Goal: Find specific page/section: Find specific page/section

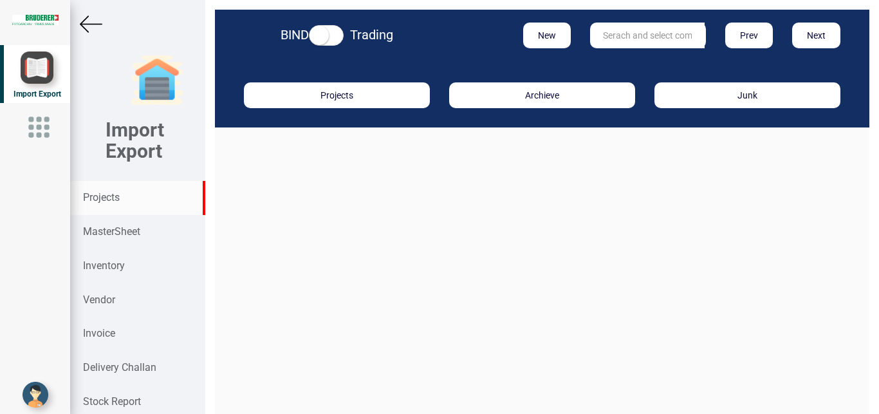
click at [96, 200] on strong "Projects" at bounding box center [101, 197] width 37 height 12
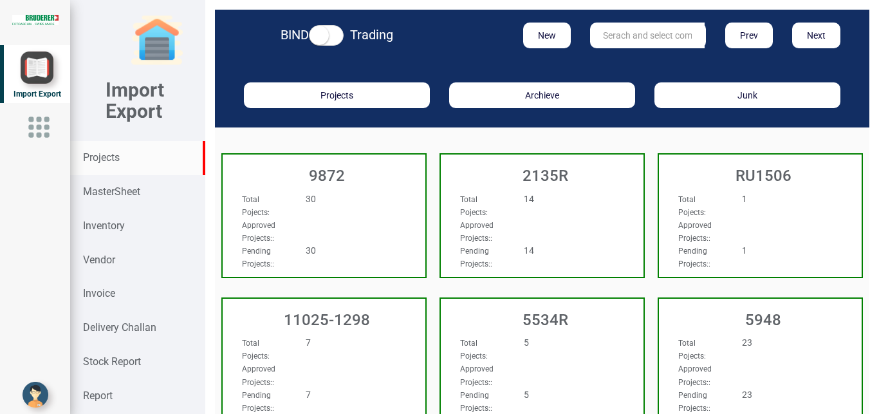
scroll to position [73, 0]
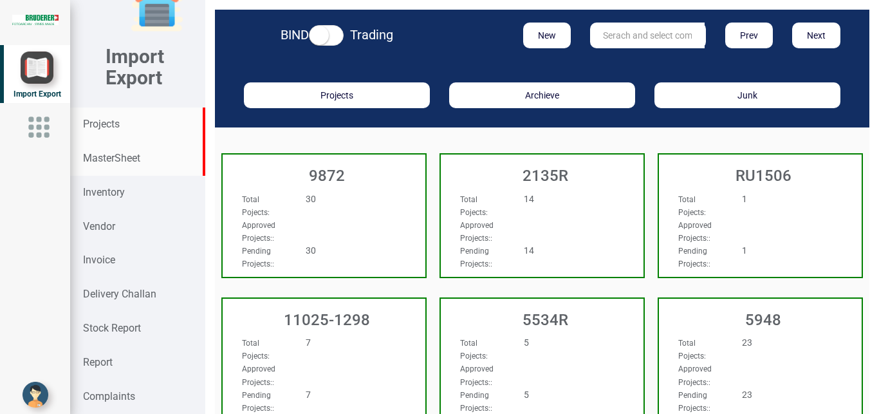
click at [108, 159] on strong "MasterSheet" at bounding box center [111, 158] width 57 height 12
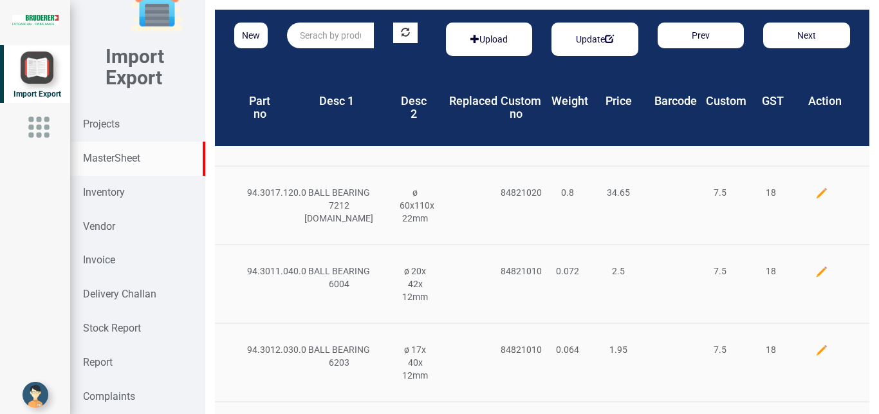
drag, startPoint x: 309, startPoint y: 34, endPoint x: 337, endPoint y: 23, distance: 30.3
click at [310, 34] on input "text" at bounding box center [330, 36] width 87 height 26
type input "e"
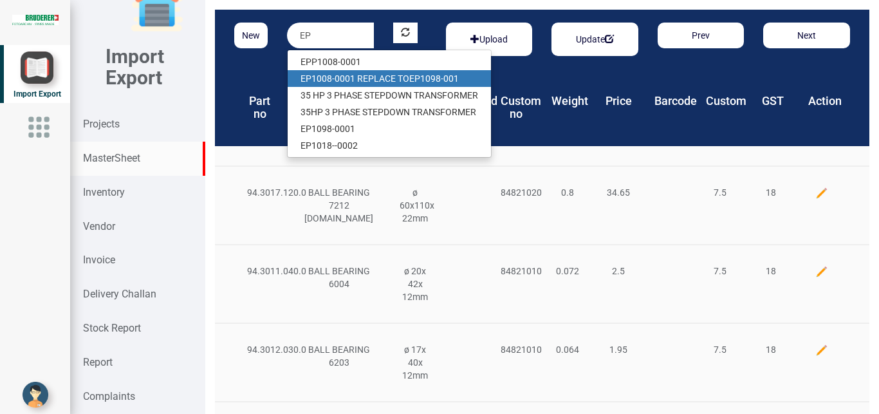
click at [377, 75] on link "EP 1008-0001 R EP LACE TO EP 1098-001" at bounding box center [389, 78] width 203 height 17
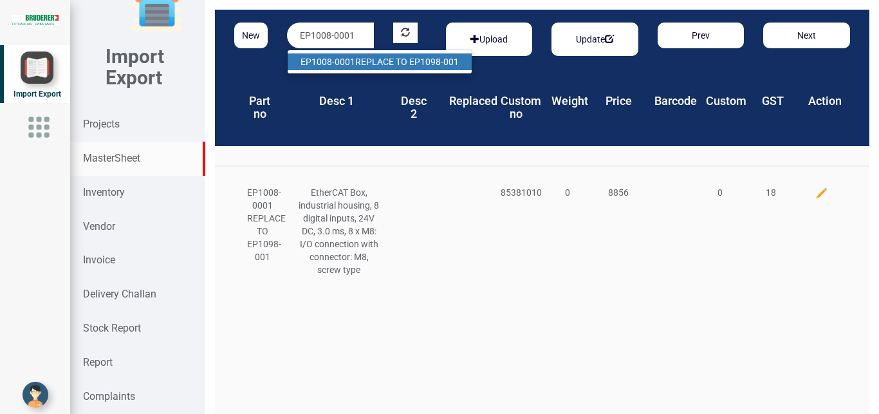
click at [372, 35] on div "EP1008-0001 EP1008-0001 REPLACE TO EP1098-001" at bounding box center [330, 36] width 106 height 26
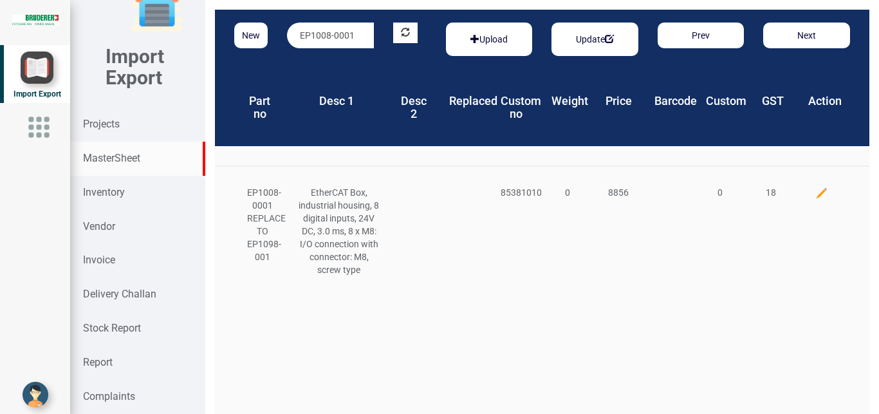
drag, startPoint x: 358, startPoint y: 33, endPoint x: 154, endPoint y: 36, distance: 203.3
click at [287, 36] on input "EP1008-0001" at bounding box center [330, 36] width 87 height 26
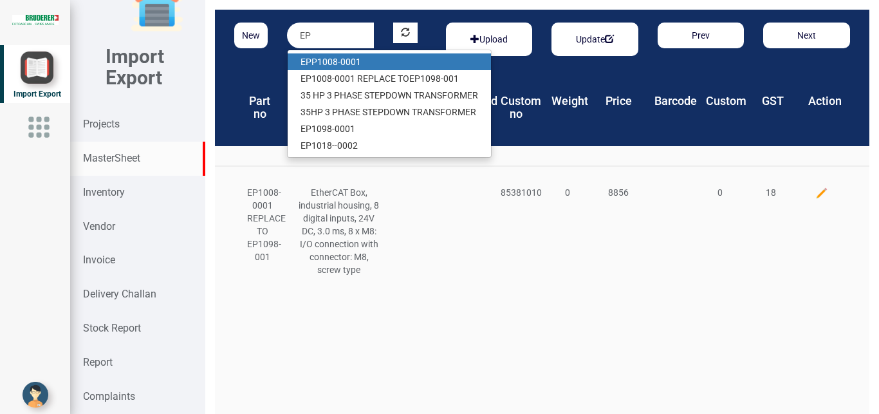
click at [349, 64] on link "EP P1008-0001" at bounding box center [389, 61] width 203 height 17
type input "EPP1008-0001"
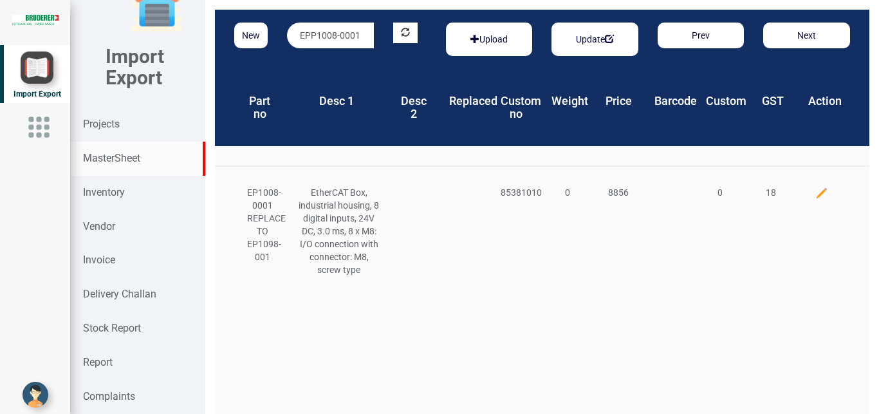
scroll to position [0, 1]
